Goal: Information Seeking & Learning: Check status

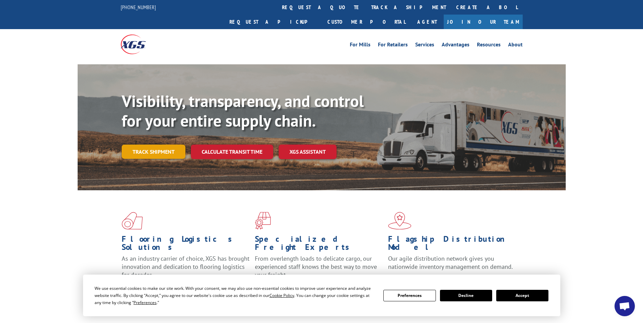
click at [162, 145] on link "Track shipment" at bounding box center [154, 152] width 64 height 14
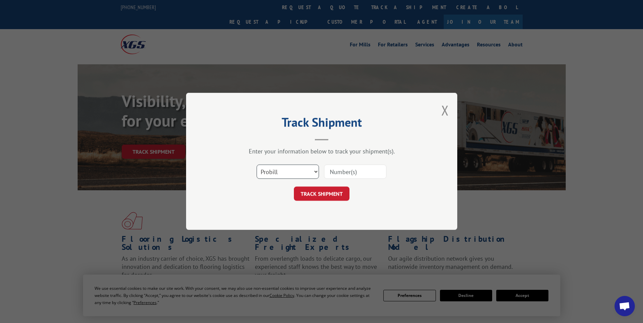
click at [277, 174] on select "Select category... Probill BOL PO" at bounding box center [288, 172] width 62 height 14
select select "po"
click at [257, 165] on select "Select category... Probill BOL PO" at bounding box center [288, 172] width 62 height 14
click at [337, 177] on input at bounding box center [355, 172] width 62 height 14
paste input "24533812"
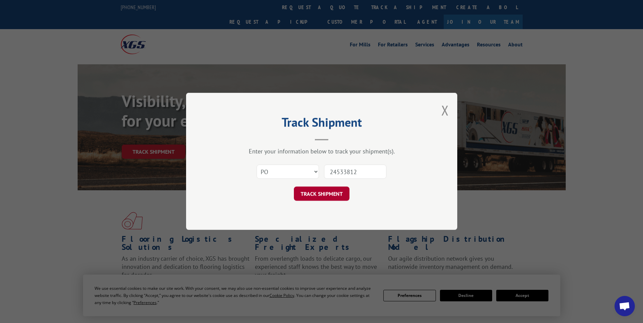
type input "24533812"
click at [329, 193] on button "TRACK SHIPMENT" at bounding box center [322, 194] width 56 height 14
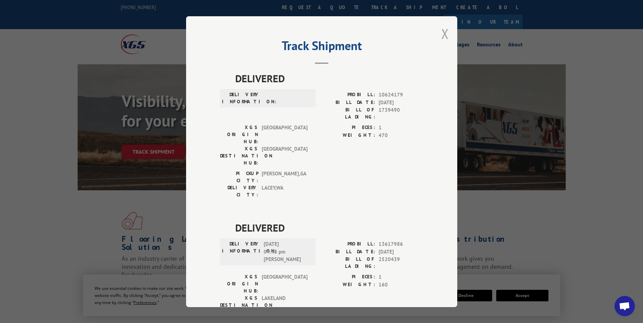
click at [442, 39] on button "Close modal" at bounding box center [444, 34] width 7 height 18
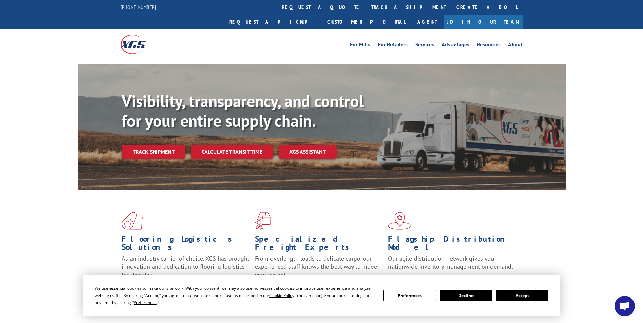
click at [146, 145] on link "Track shipment" at bounding box center [154, 152] width 64 height 14
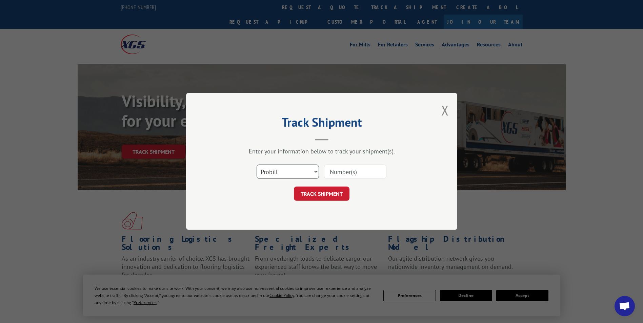
click at [281, 166] on select "Select category... Probill BOL PO" at bounding box center [288, 172] width 62 height 14
select select "po"
click at [257, 165] on select "Select category... Probill BOL PO" at bounding box center [288, 172] width 62 height 14
click at [345, 168] on input at bounding box center [355, 172] width 62 height 14
paste input "24533881"
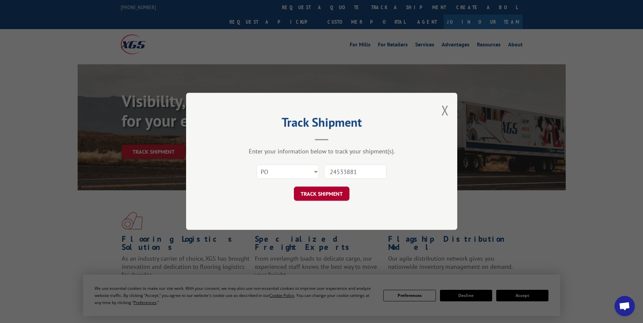
type input "24533881"
click at [331, 189] on button "TRACK SHIPMENT" at bounding box center [322, 194] width 56 height 14
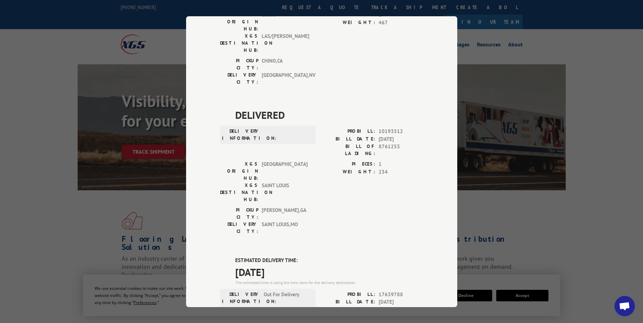
scroll to position [271, 0]
